Goal: Navigation & Orientation: Find specific page/section

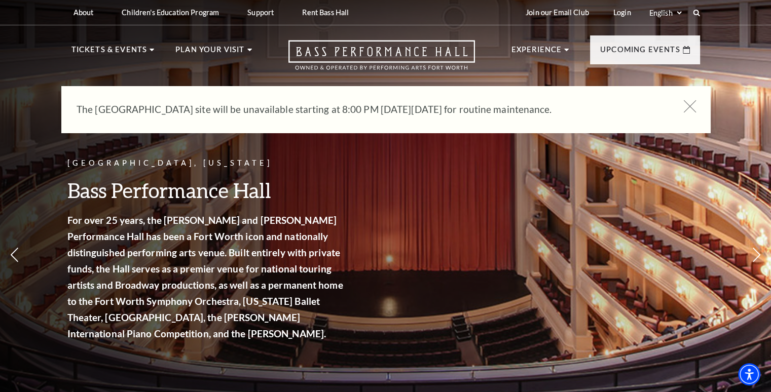
click at [688, 109] on icon at bounding box center [690, 106] width 13 height 13
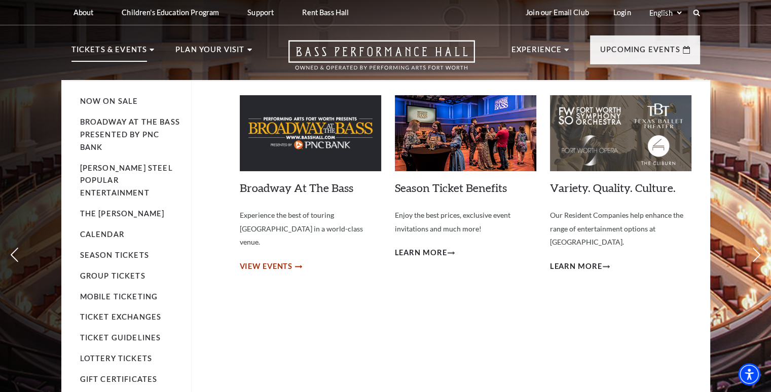
click at [261, 261] on span "View Events" at bounding box center [266, 267] width 53 height 13
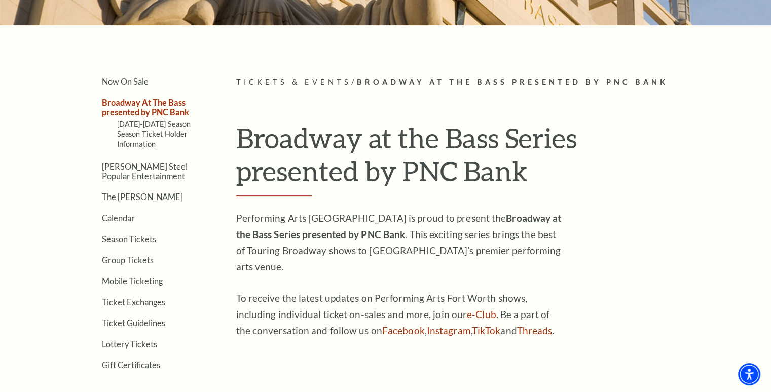
scroll to position [203, 0]
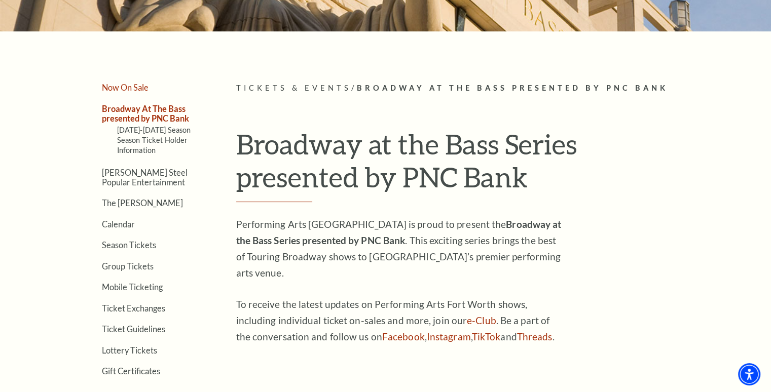
click at [128, 88] on link "Now On Sale" at bounding box center [125, 88] width 47 height 10
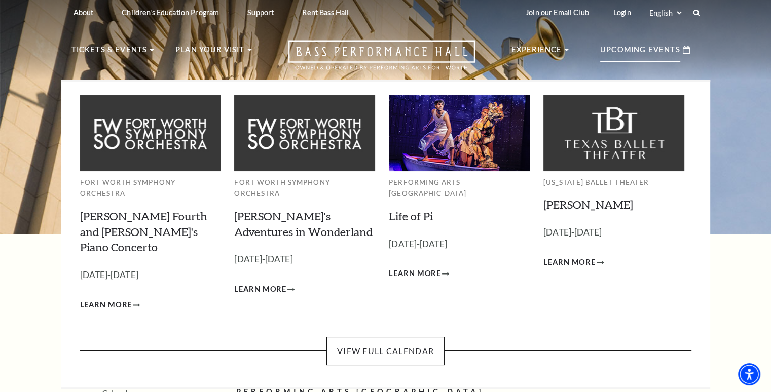
click at [632, 50] on p "Upcoming Events" at bounding box center [640, 53] width 80 height 18
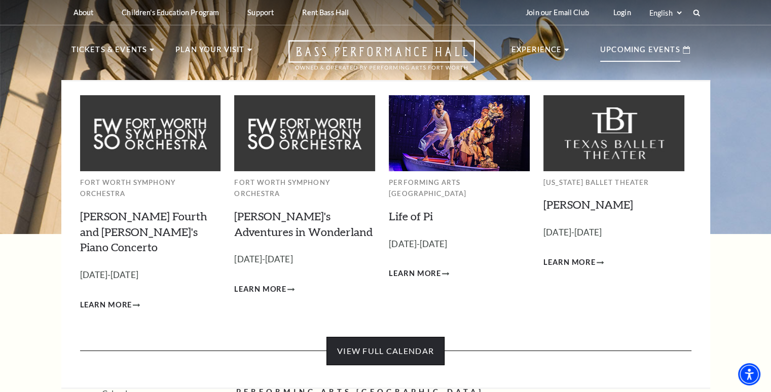
click at [369, 337] on link "View Full Calendar" at bounding box center [386, 351] width 118 height 28
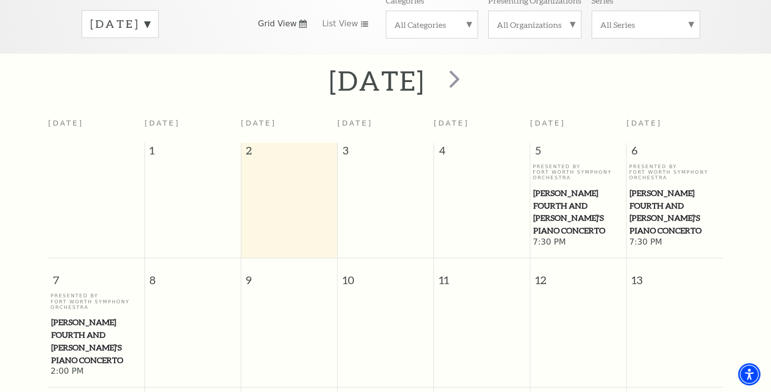
scroll to position [53, 0]
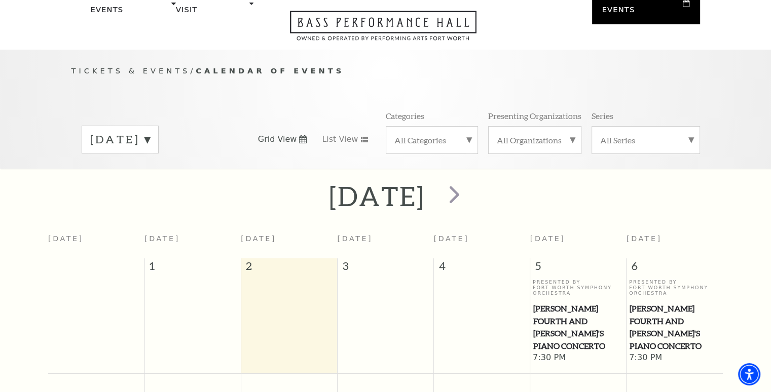
click at [159, 136] on div "September 2025" at bounding box center [120, 140] width 77 height 28
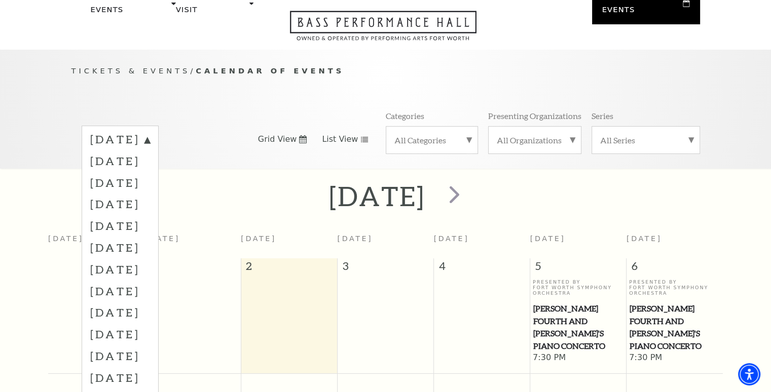
click at [347, 134] on span "List View" at bounding box center [340, 139] width 36 height 11
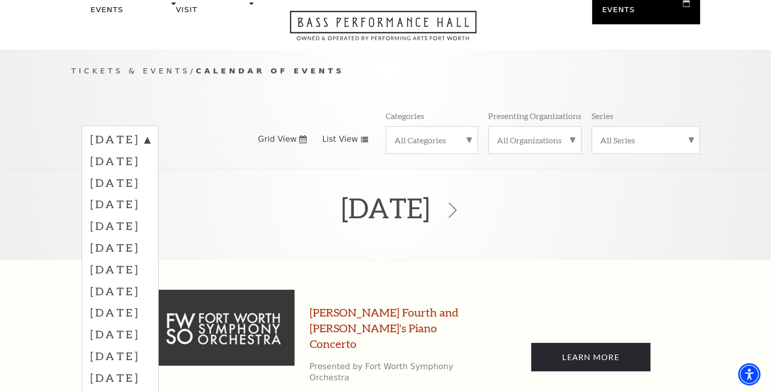
click at [289, 134] on span "Grid View" at bounding box center [277, 139] width 39 height 11
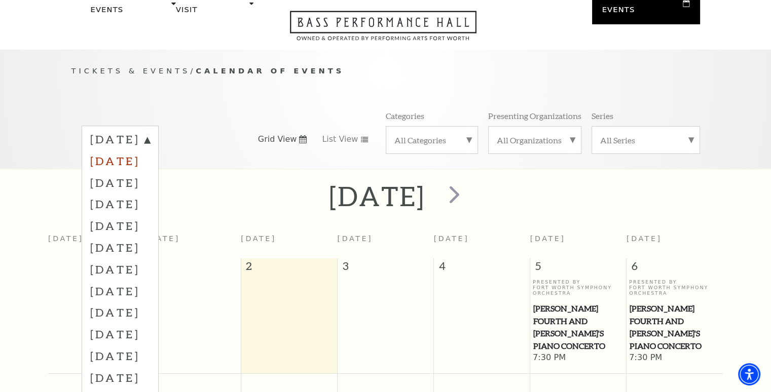
click at [150, 154] on label "October 2025" at bounding box center [120, 161] width 60 height 22
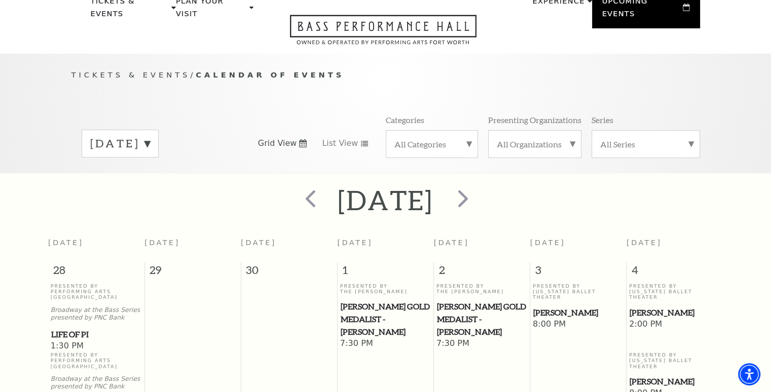
scroll to position [0, 0]
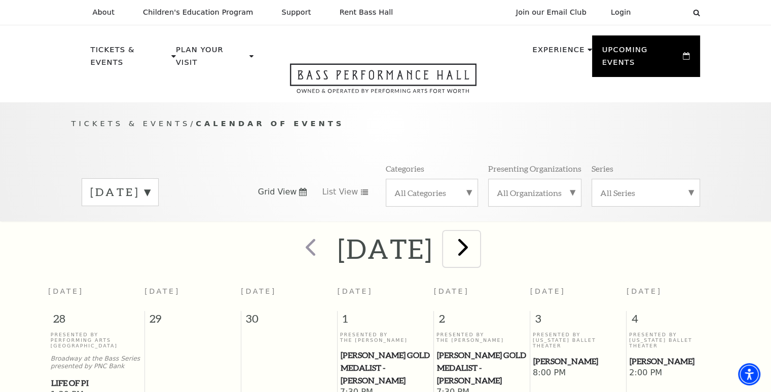
click at [478, 233] on span "next" at bounding box center [463, 247] width 29 height 29
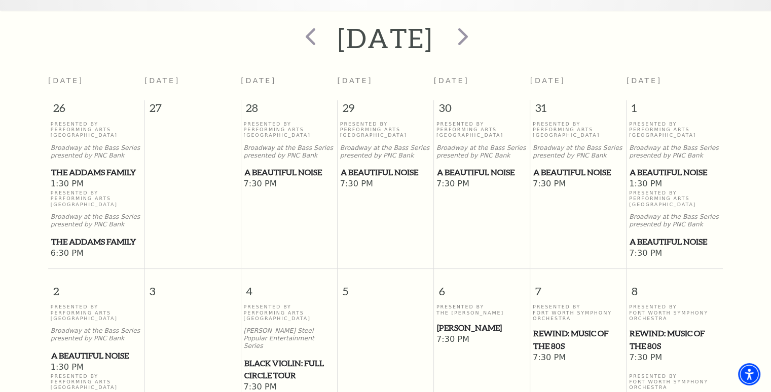
scroll to position [191, 0]
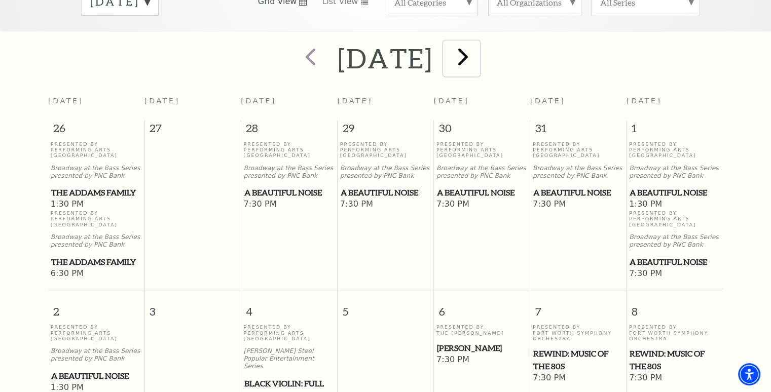
click at [478, 53] on span "next" at bounding box center [463, 56] width 29 height 29
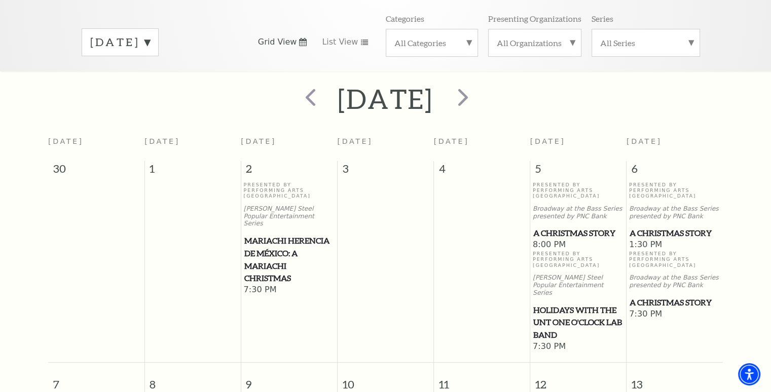
scroll to position [140, 0]
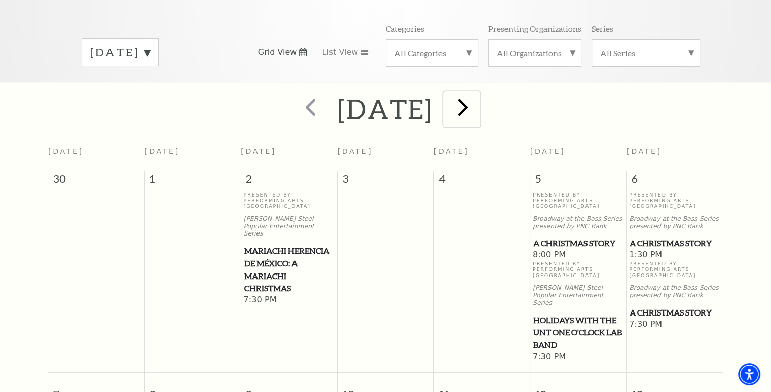
click at [478, 105] on span "next" at bounding box center [463, 107] width 29 height 29
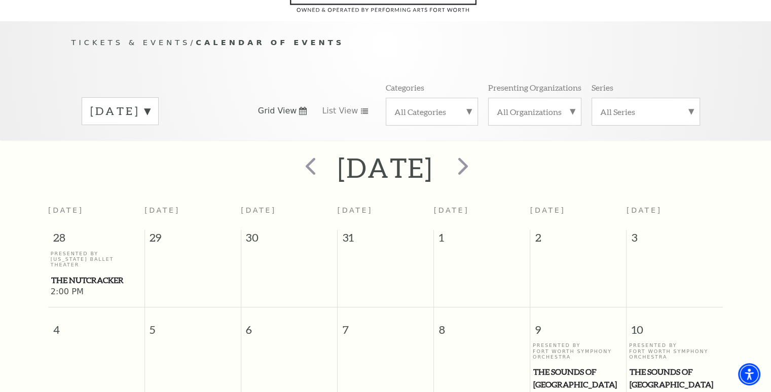
scroll to position [39, 0]
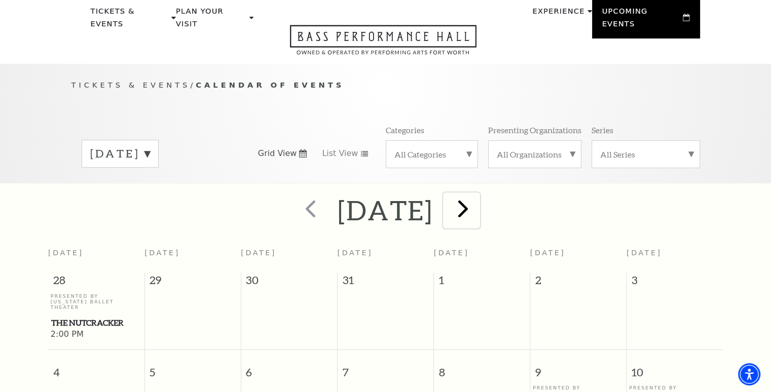
click at [478, 200] on span "next" at bounding box center [463, 208] width 29 height 29
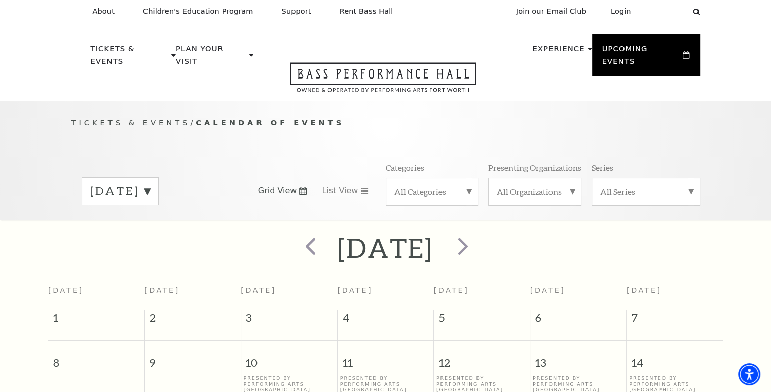
scroll to position [0, 0]
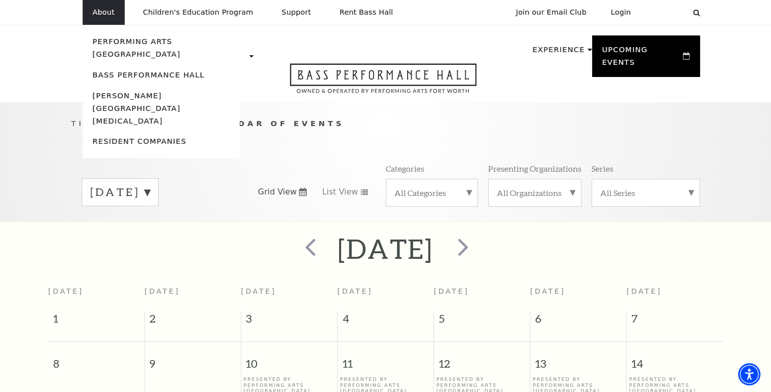
click at [108, 11] on p "About" at bounding box center [104, 12] width 22 height 9
click at [152, 70] on link "Bass Performance Hall" at bounding box center [149, 74] width 112 height 9
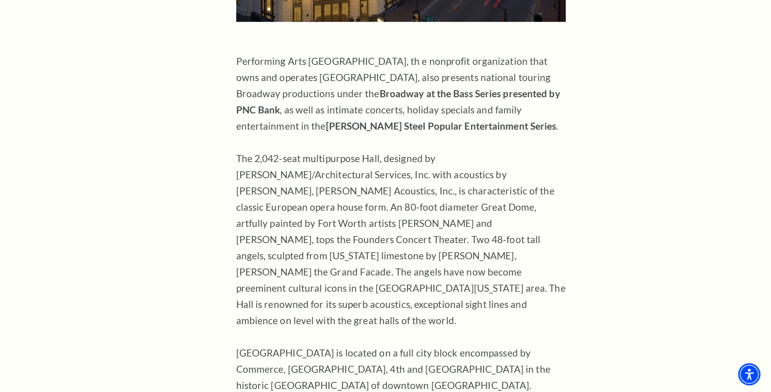
scroll to position [759, 0]
